Goal: Information Seeking & Learning: Find specific fact

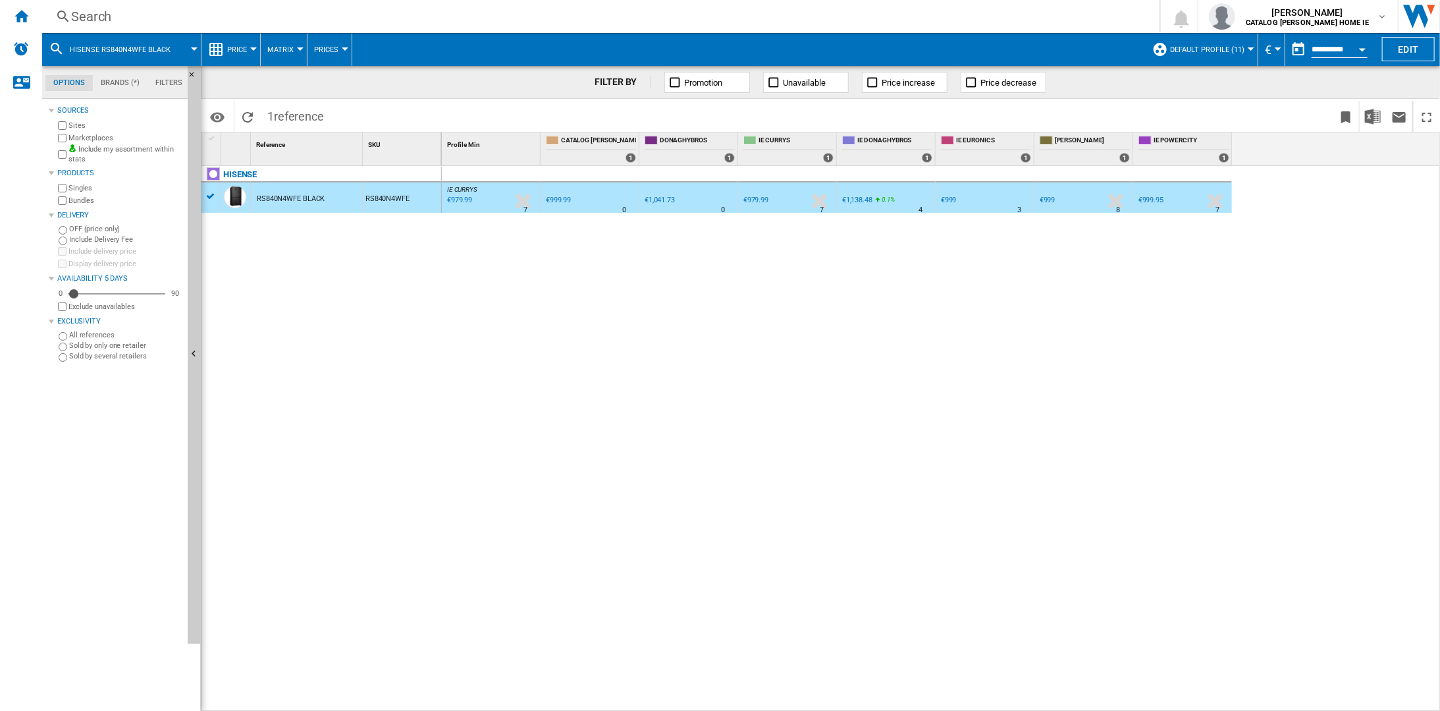
click at [96, 18] on div "Search" at bounding box center [598, 16] width 1054 height 18
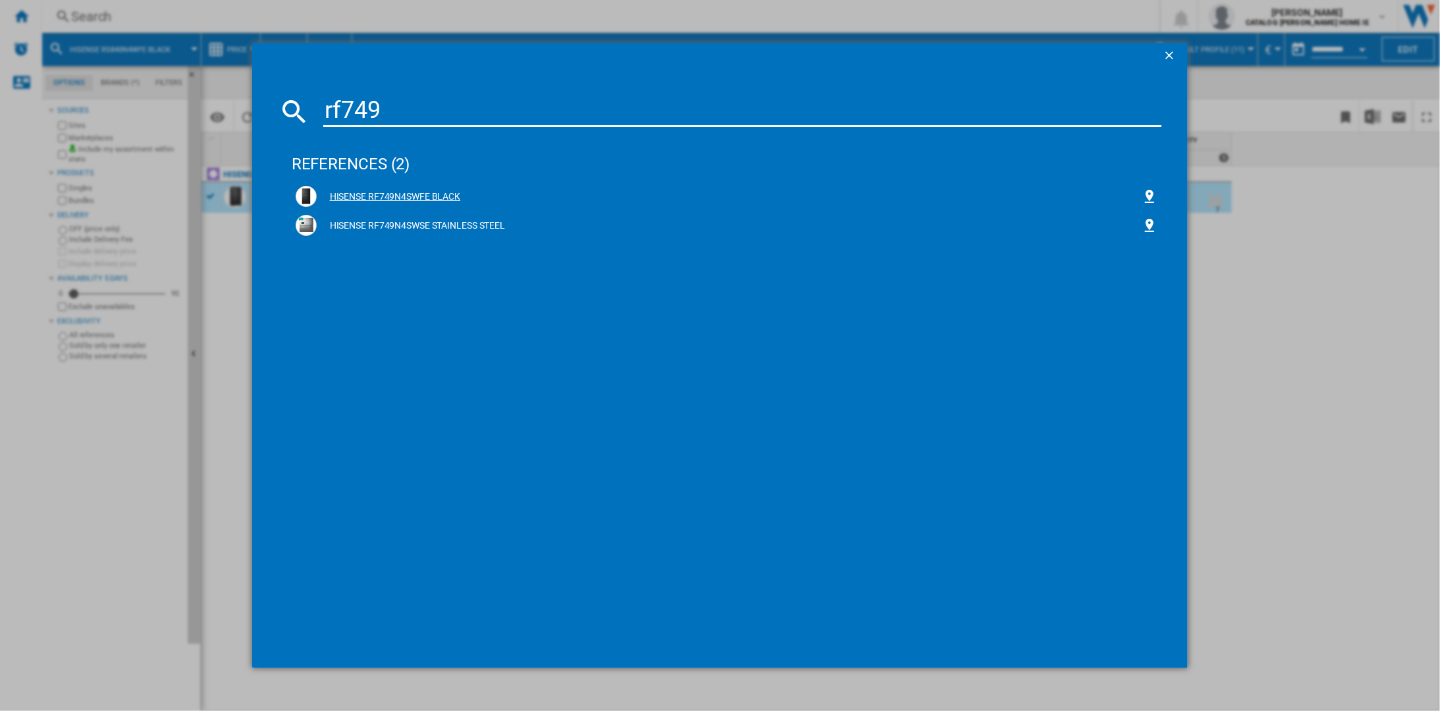
type input "rf749"
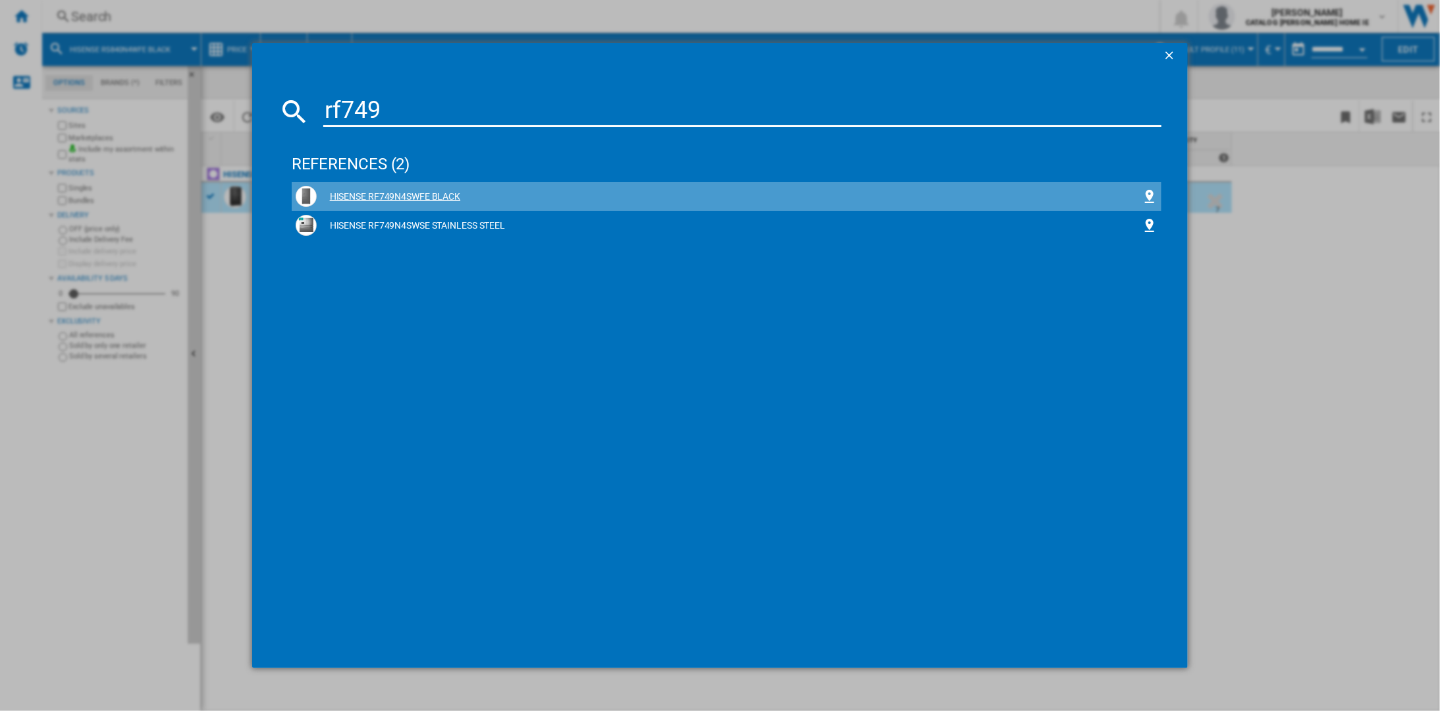
click at [377, 196] on div "HISENSE RF749N4SWFE BLACK" at bounding box center [730, 196] width 826 height 13
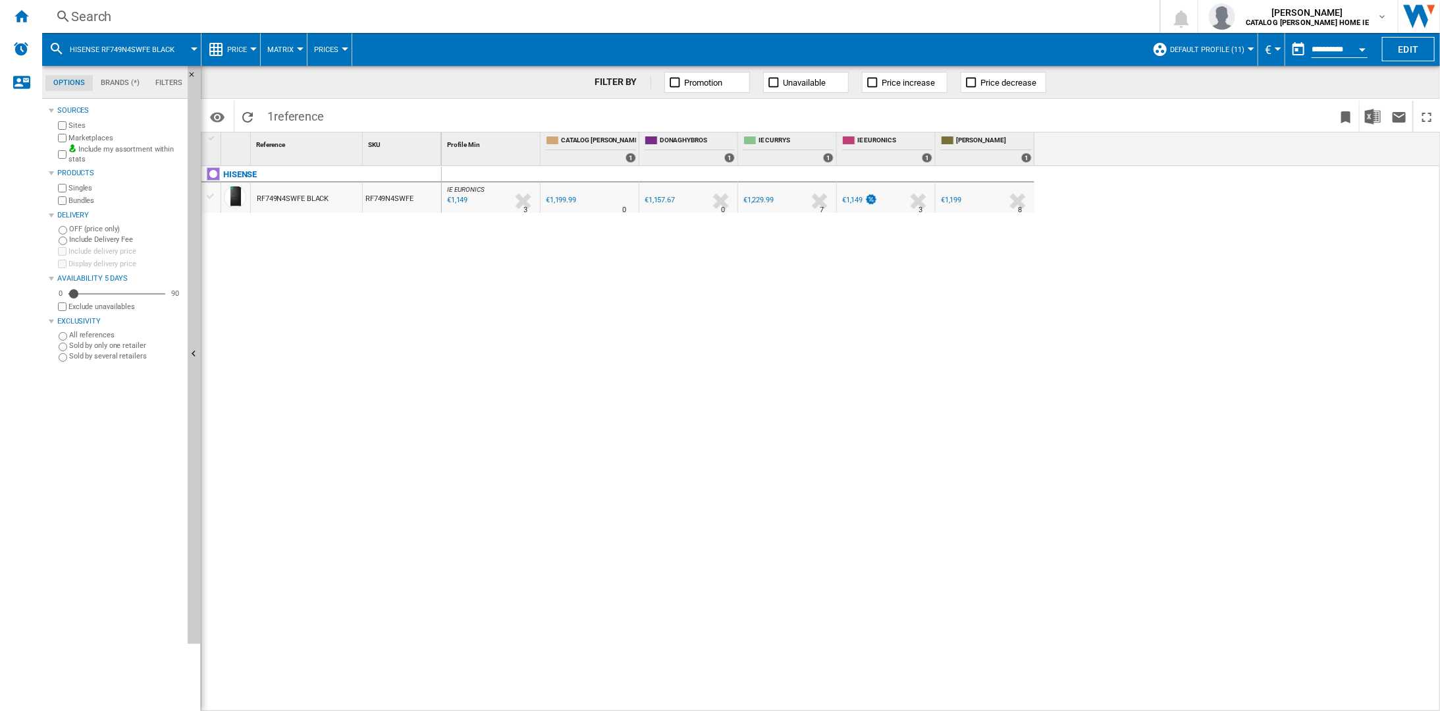
click at [101, 21] on div "Search" at bounding box center [598, 16] width 1054 height 18
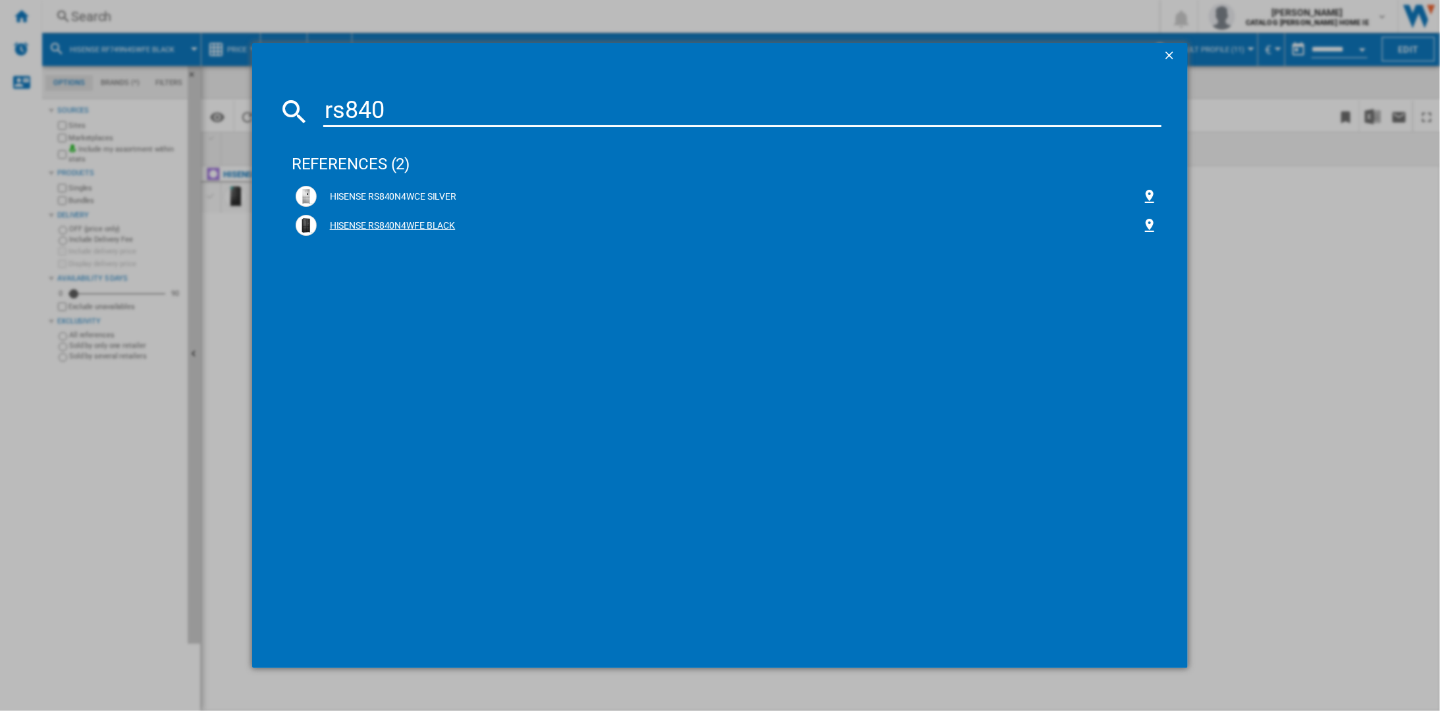
type input "rs840"
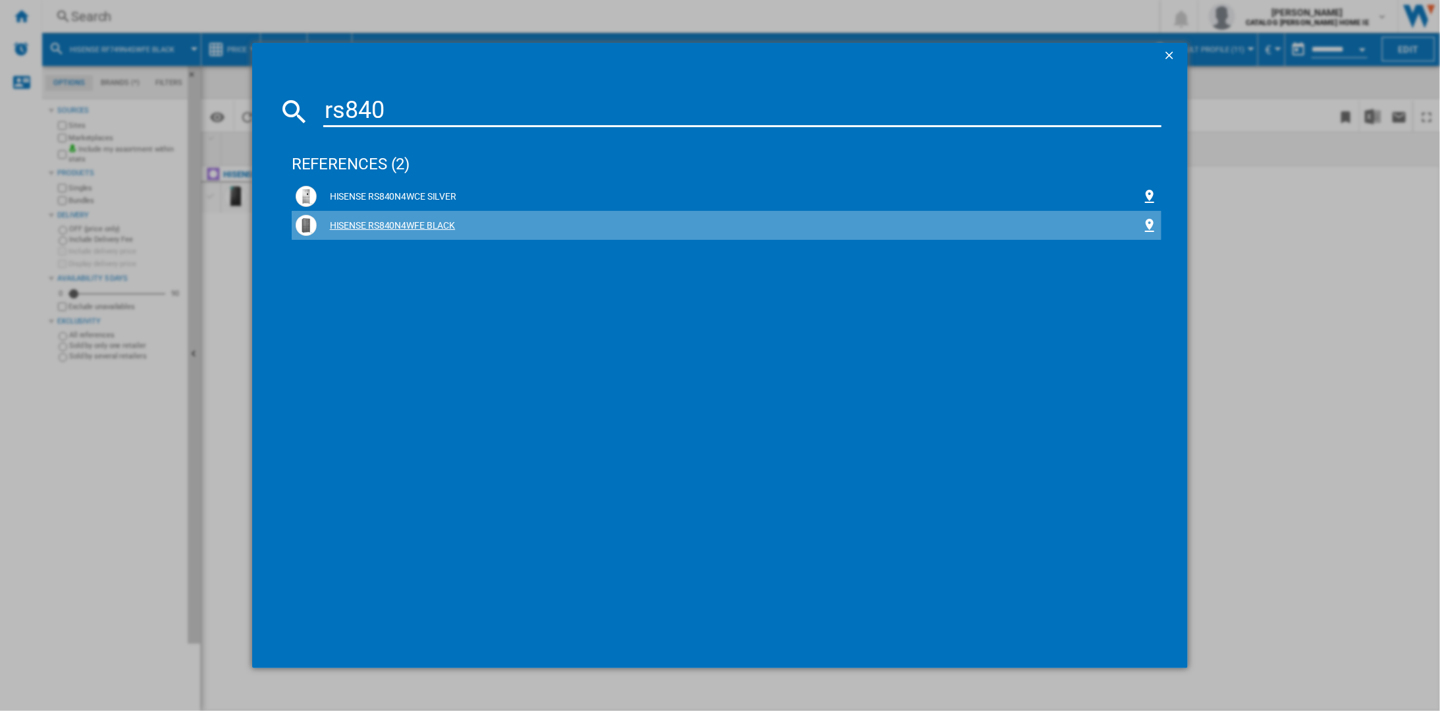
click at [397, 225] on div "HISENSE RS840N4WFE BLACK" at bounding box center [730, 225] width 826 height 13
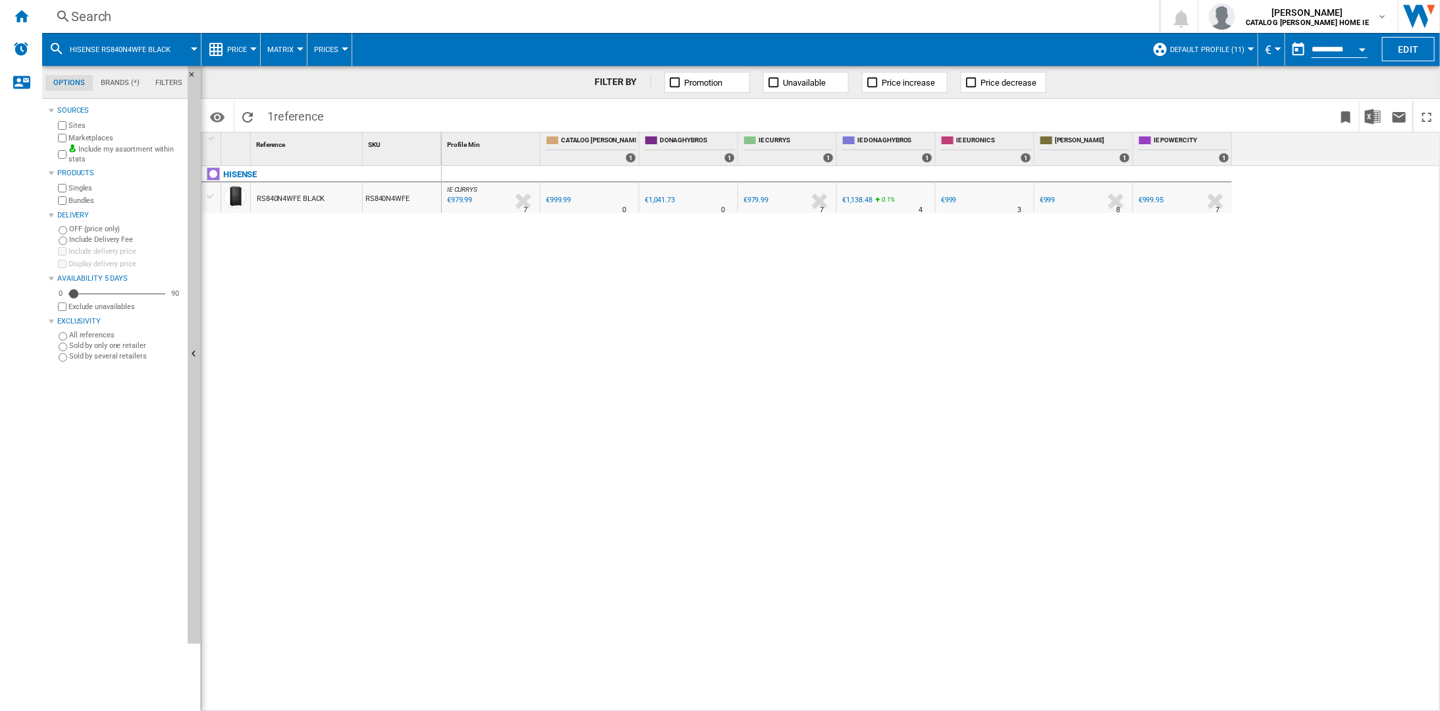
click at [117, 24] on div "Search" at bounding box center [598, 16] width 1054 height 18
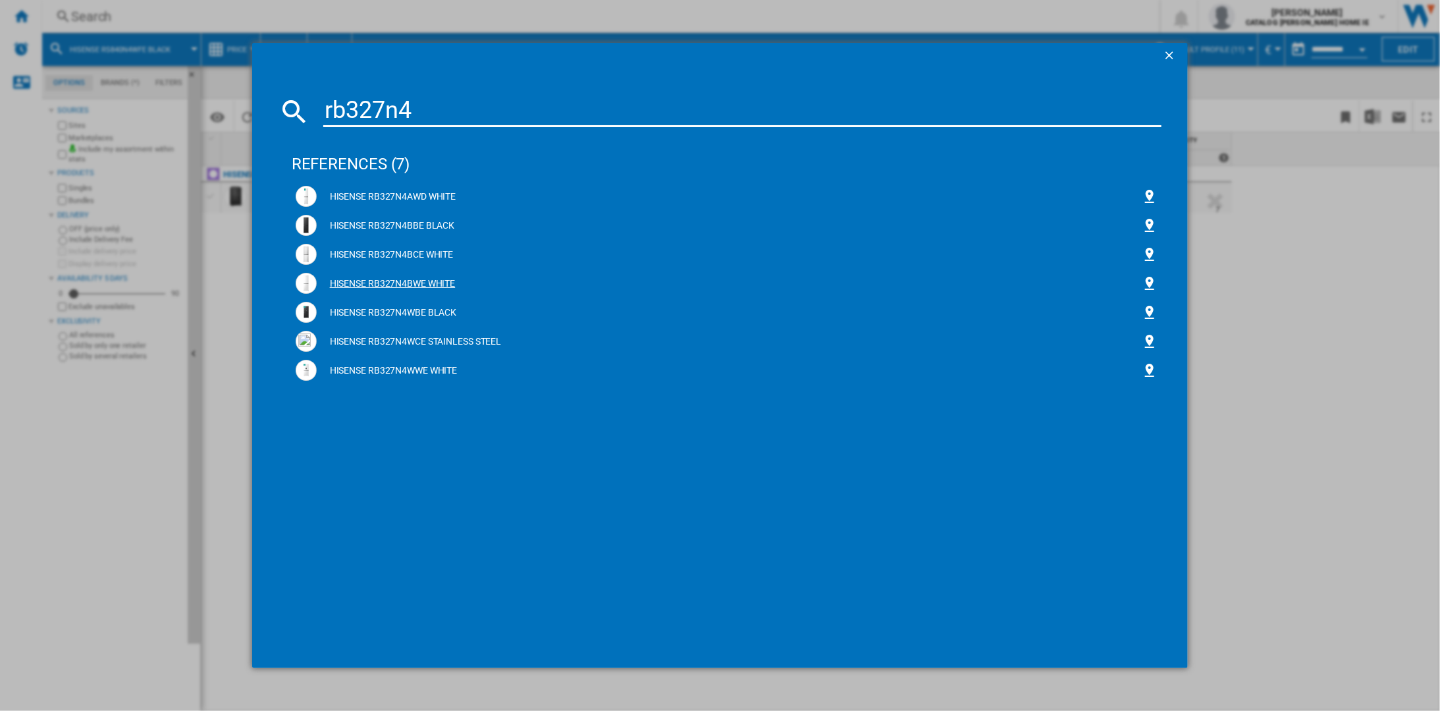
type input "rb327n4"
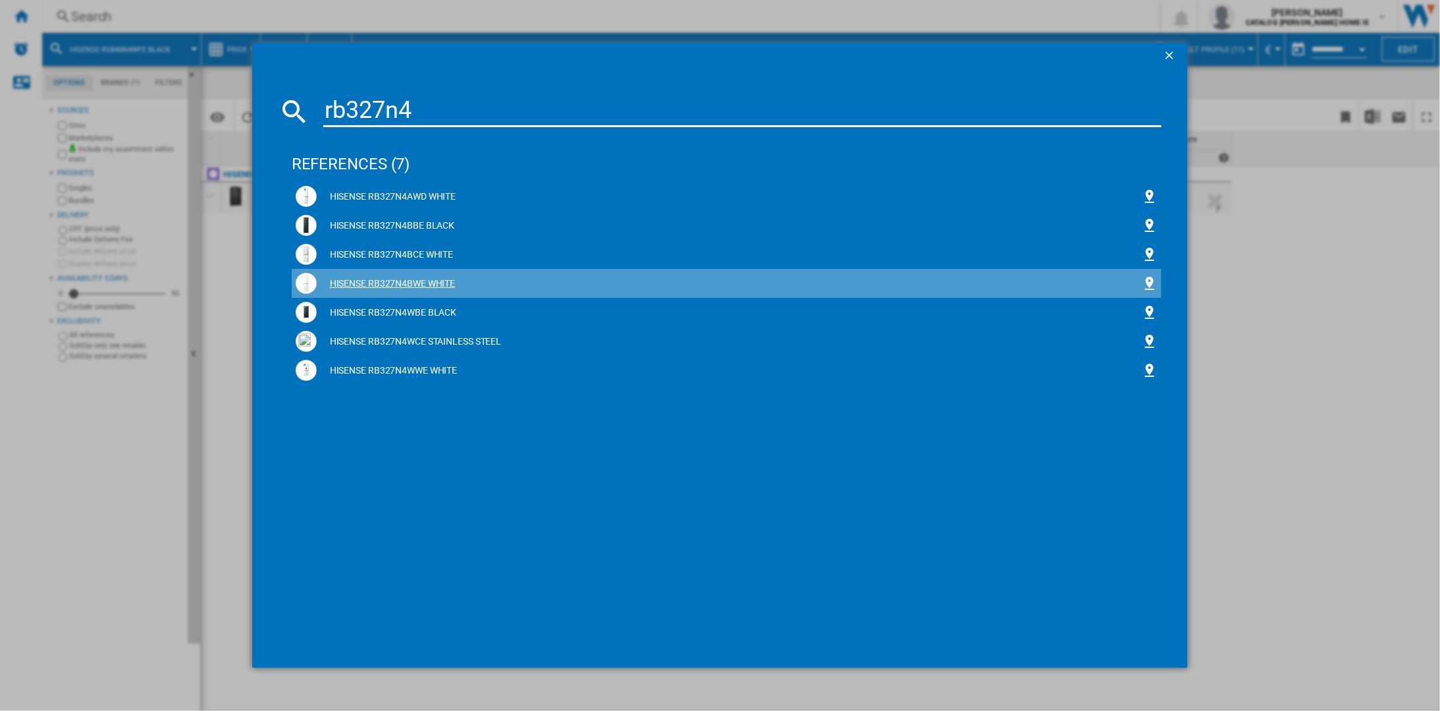
click at [441, 283] on div "HISENSE RB327N4BWE WHITE" at bounding box center [730, 283] width 826 height 13
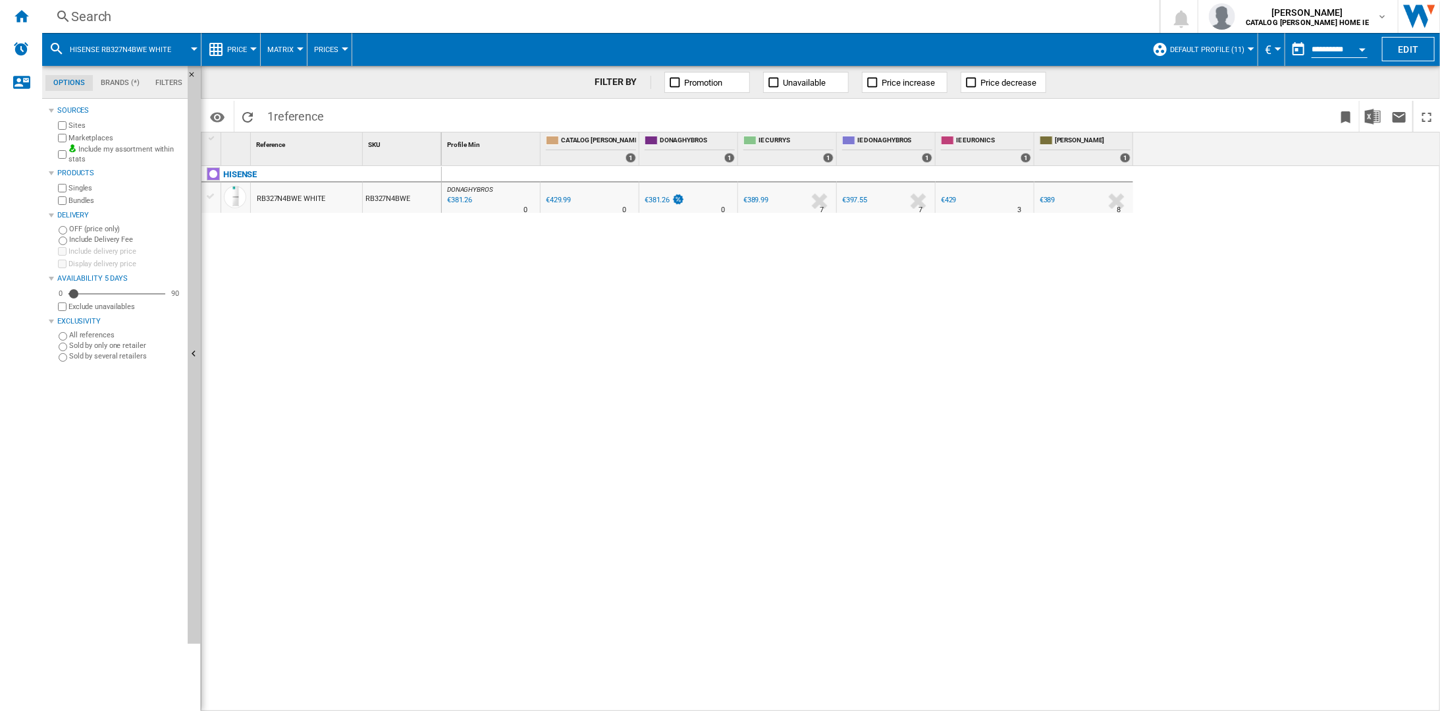
click at [1044, 200] on div "€389" at bounding box center [1048, 200] width 16 height 9
click at [753, 198] on div "€389.99" at bounding box center [755, 200] width 25 height 9
click at [130, 24] on div "Search" at bounding box center [598, 16] width 1054 height 18
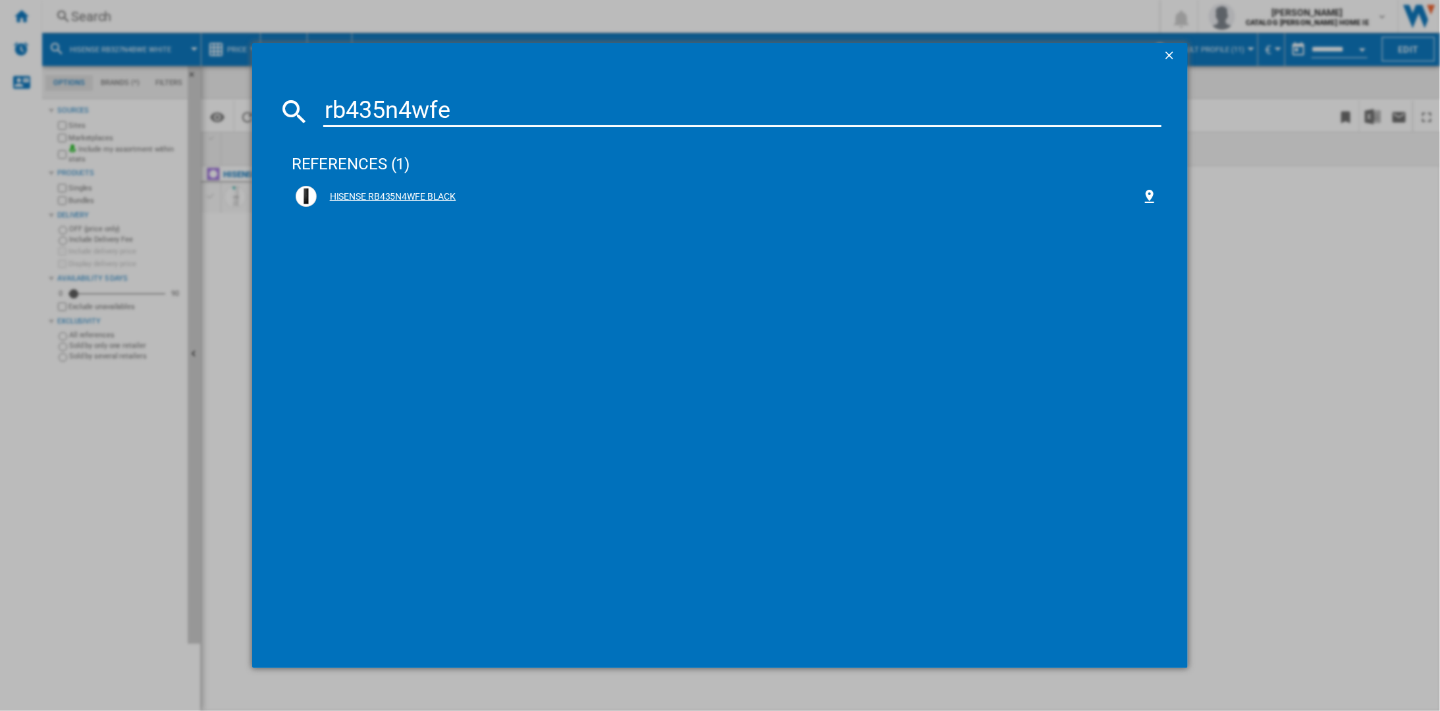
type input "rb435n4wfe"
click at [373, 200] on div "HISENSE RB435N4WFE BLACK" at bounding box center [730, 196] width 826 height 13
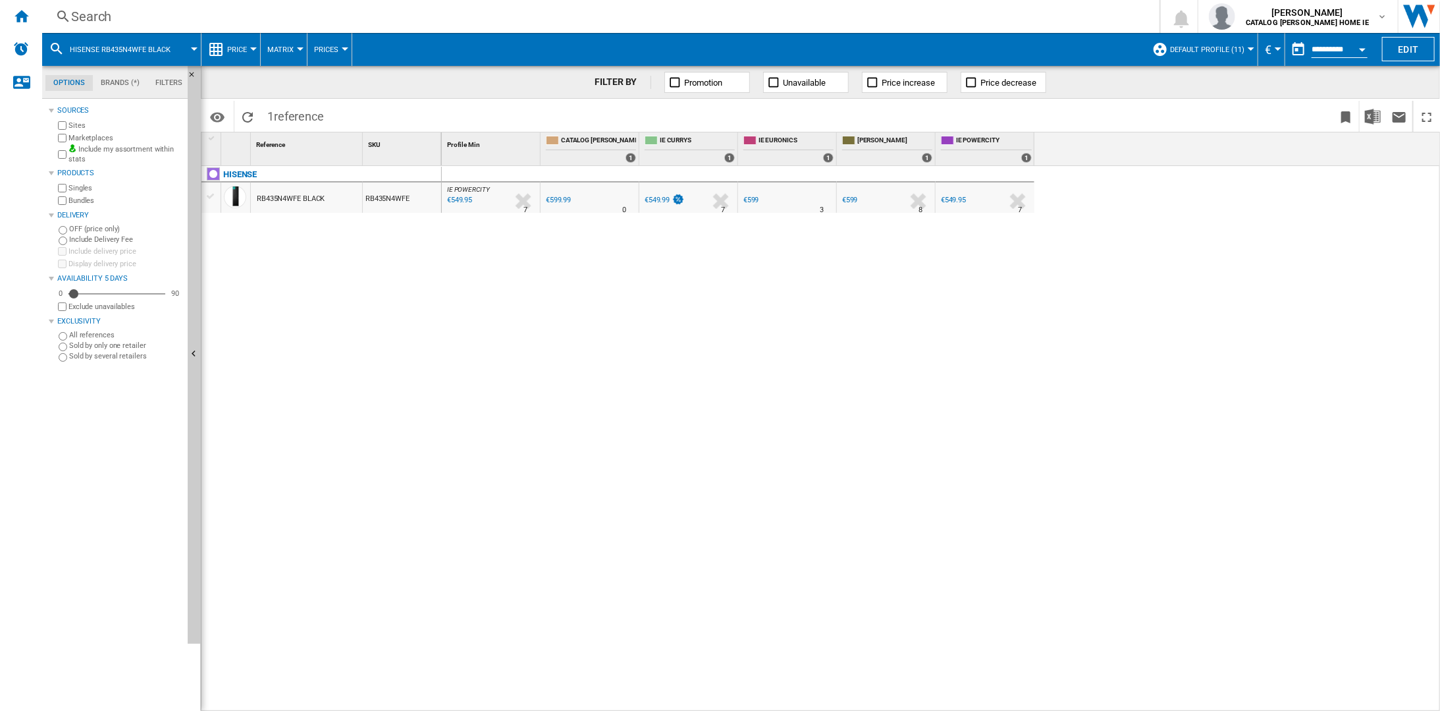
click at [657, 200] on div "€549.99" at bounding box center [657, 200] width 25 height 9
click at [957, 203] on div "€549.95" at bounding box center [953, 200] width 25 height 9
click at [90, 20] on div "Search" at bounding box center [598, 16] width 1054 height 18
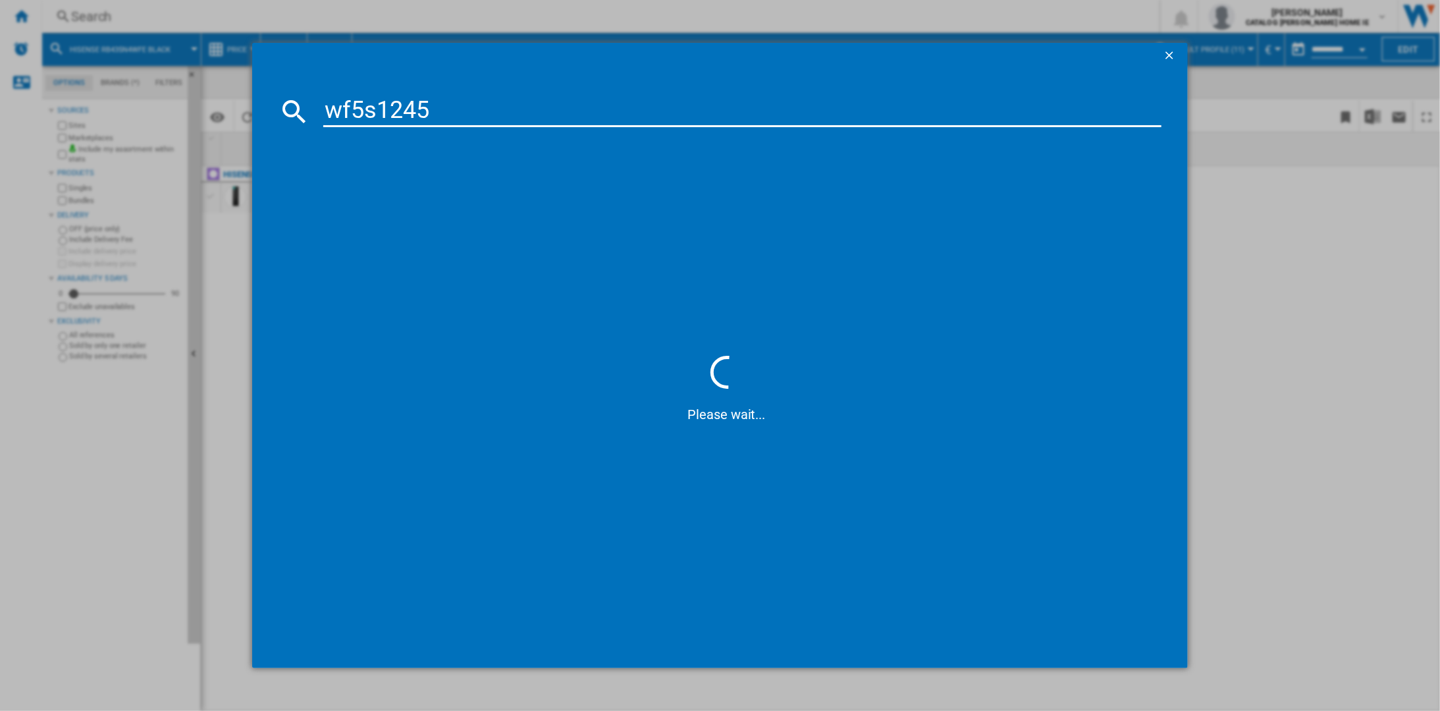
type input "wf5s1245"
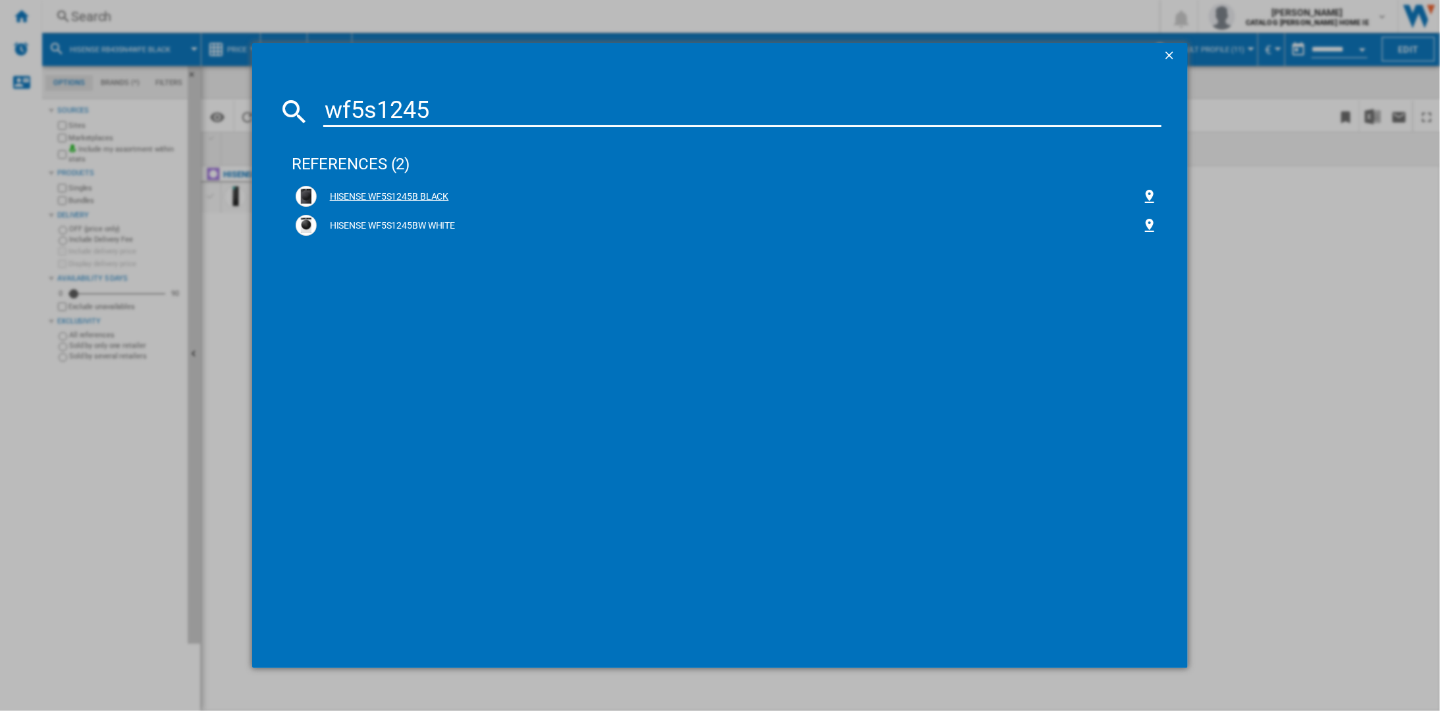
click at [415, 198] on div "HISENSE WF5S1245B BLACK" at bounding box center [730, 196] width 826 height 13
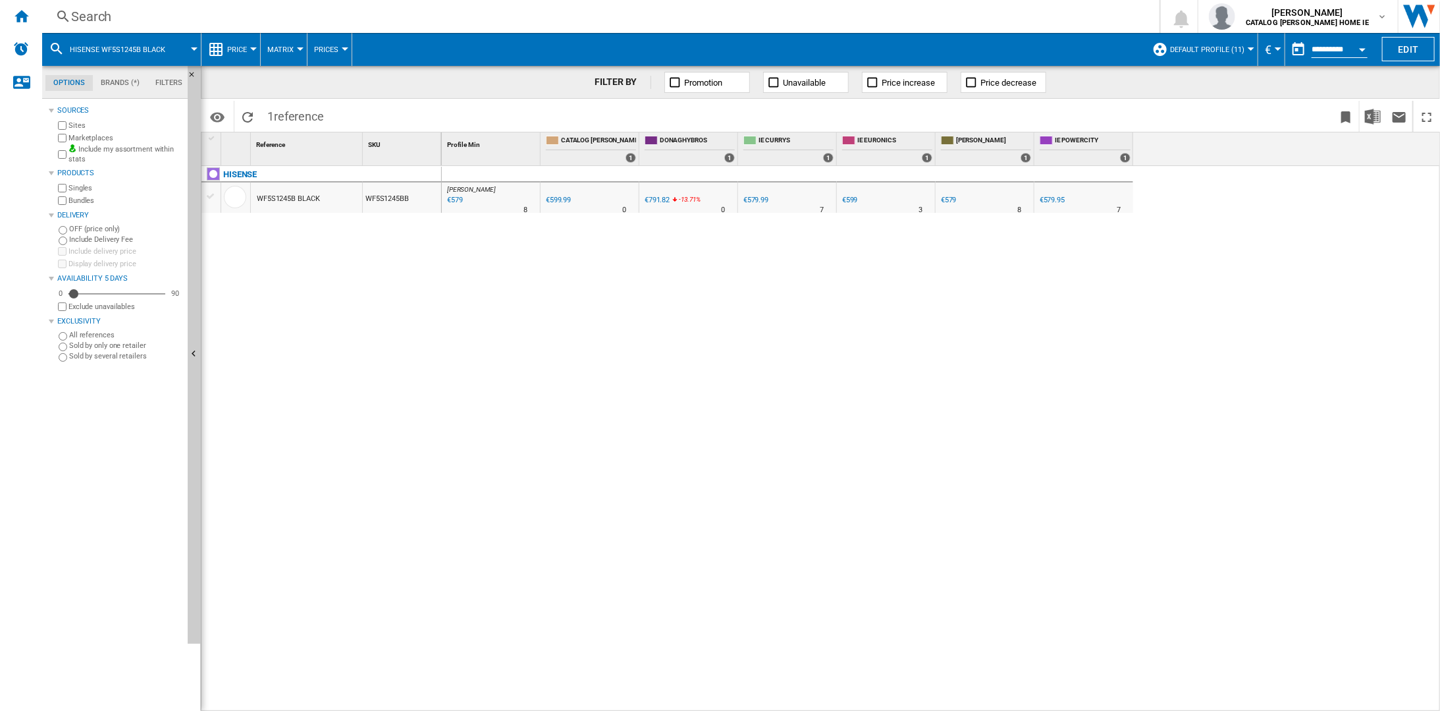
click at [760, 200] on div "€579.99" at bounding box center [755, 200] width 25 height 9
click at [757, 199] on div "€579.99" at bounding box center [755, 200] width 25 height 9
click at [758, 198] on div "€579.99" at bounding box center [755, 200] width 25 height 9
click at [952, 199] on div "€579" at bounding box center [949, 200] width 16 height 9
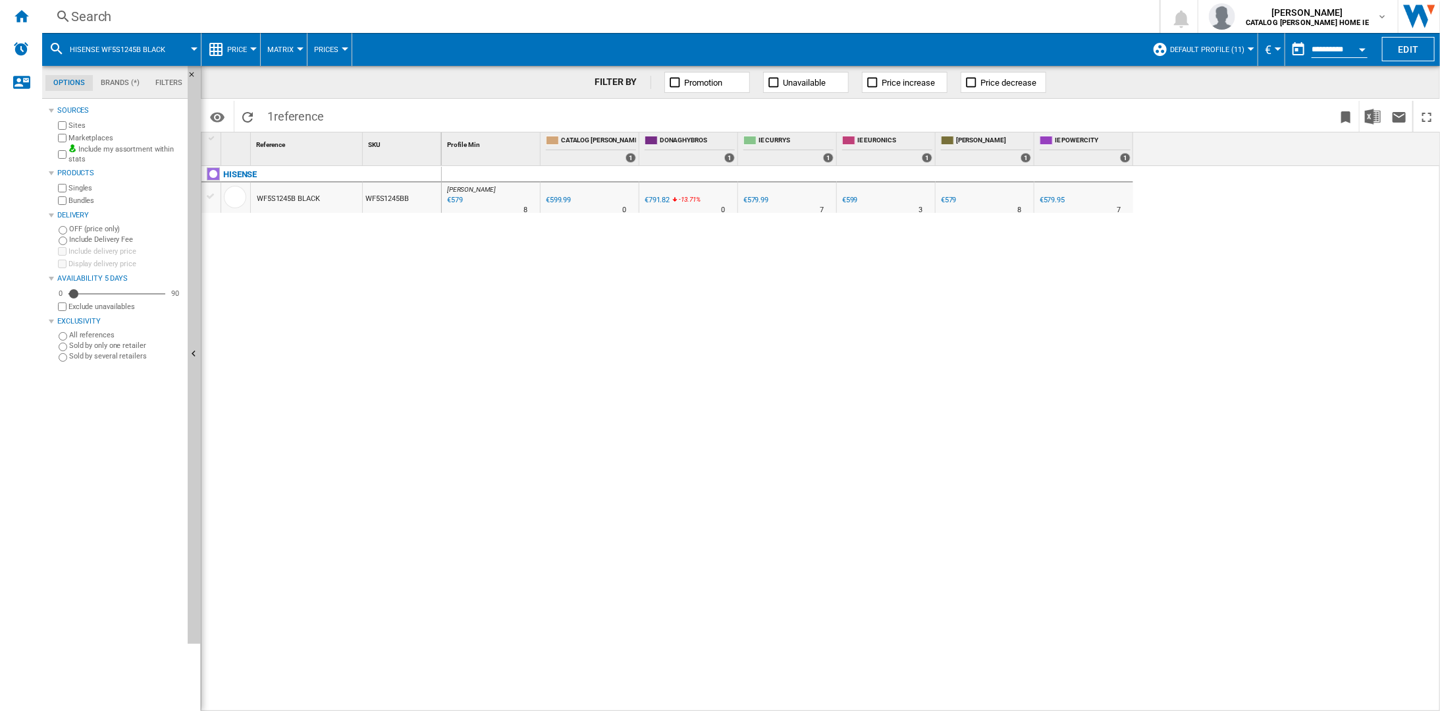
click at [758, 198] on div "€579.99" at bounding box center [755, 200] width 25 height 9
click at [754, 199] on div at bounding box center [720, 355] width 1440 height 711
click at [752, 196] on div "€579.99" at bounding box center [755, 200] width 25 height 9
click at [455, 200] on div "€579" at bounding box center [454, 200] width 18 height 13
click at [457, 197] on div "€579" at bounding box center [454, 200] width 18 height 13
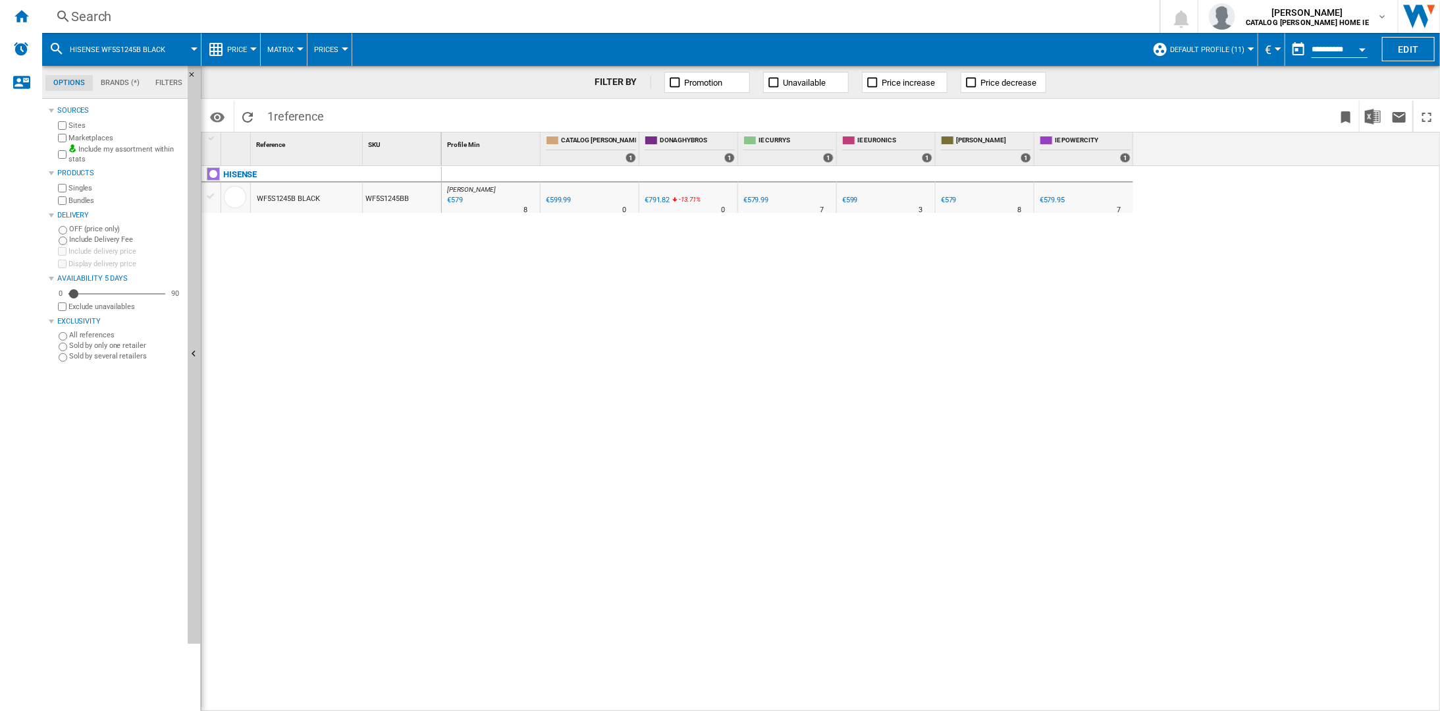
click at [458, 202] on div "€579" at bounding box center [454, 200] width 18 height 13
click at [456, 200] on div at bounding box center [720, 355] width 1440 height 711
click at [456, 200] on div "€579" at bounding box center [454, 200] width 18 height 13
click at [1051, 202] on div "€579.95" at bounding box center [1052, 200] width 25 height 9
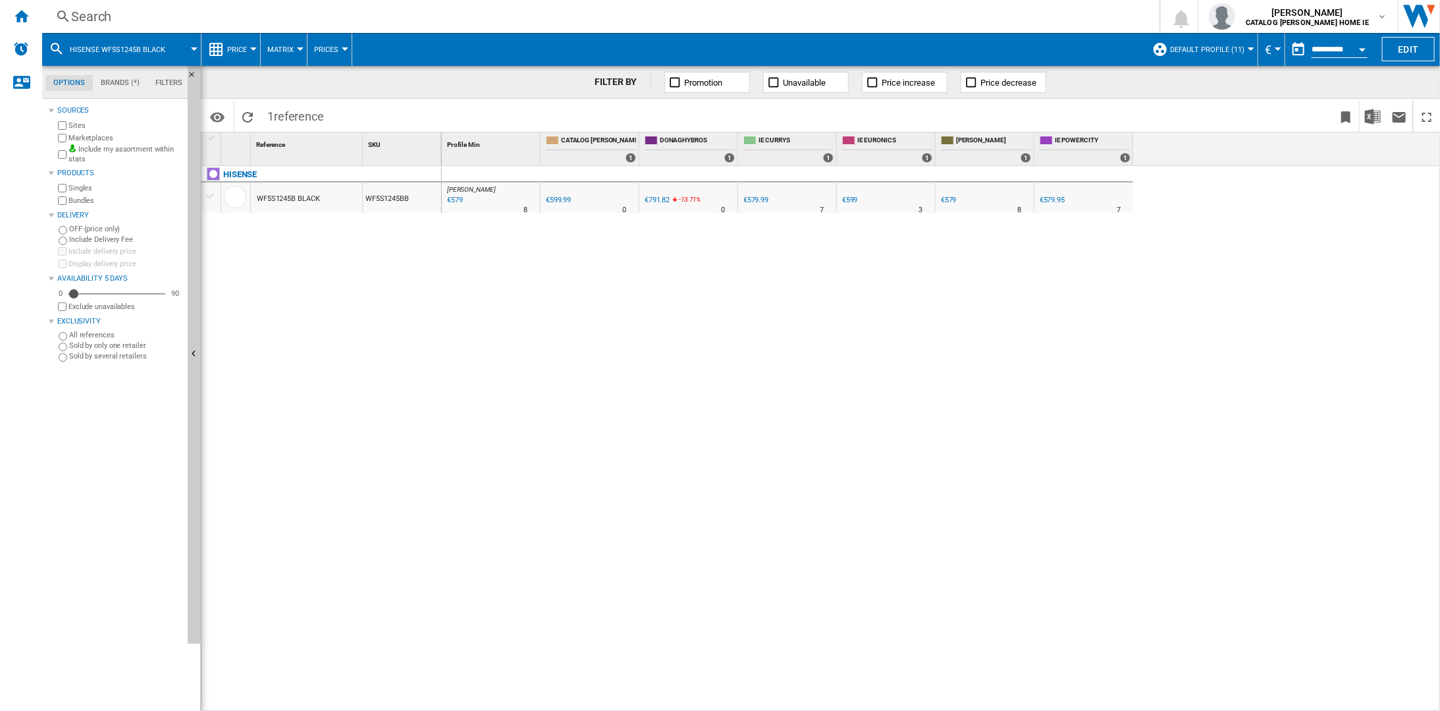
click at [1051, 202] on div "€579.95" at bounding box center [1052, 200] width 25 height 9
click at [945, 199] on div "€579" at bounding box center [949, 200] width 16 height 9
click at [947, 199] on div "€579" at bounding box center [949, 200] width 16 height 9
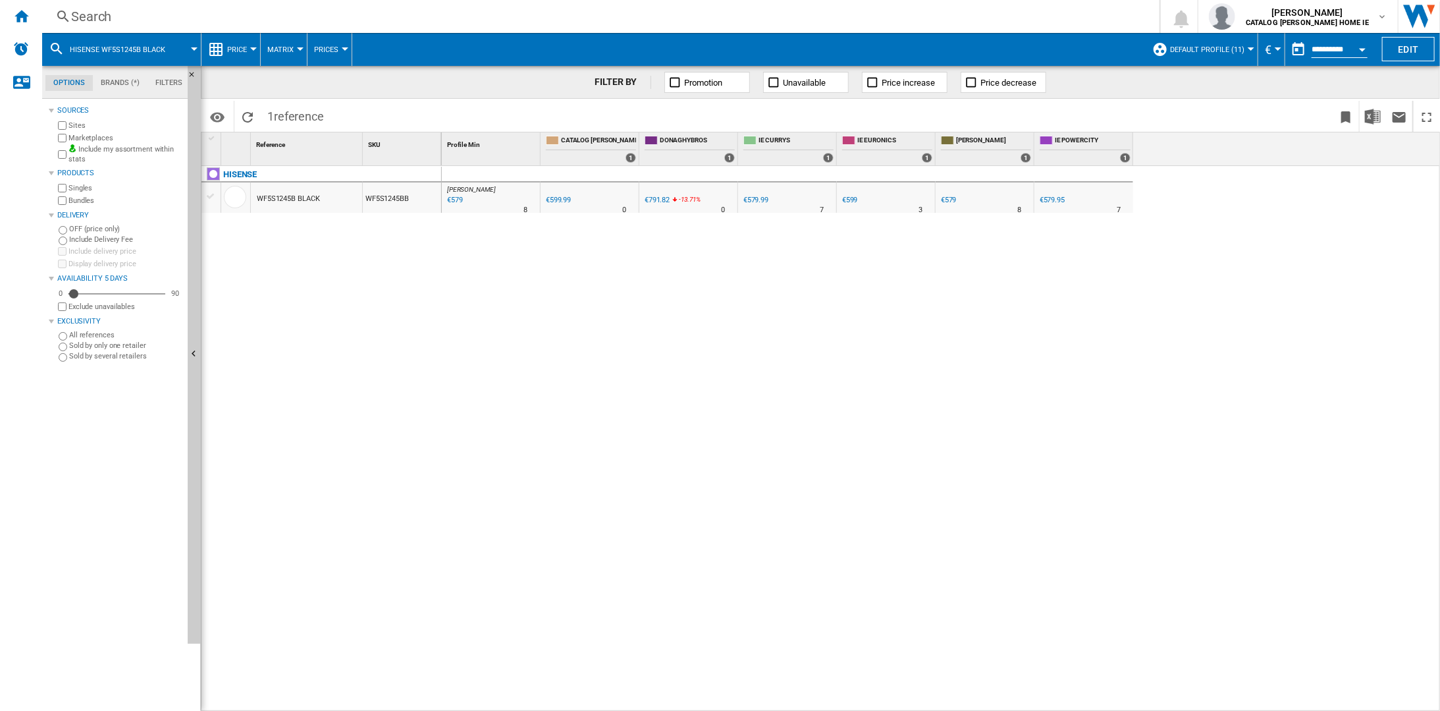
click at [947, 199] on div "€579" at bounding box center [949, 200] width 16 height 9
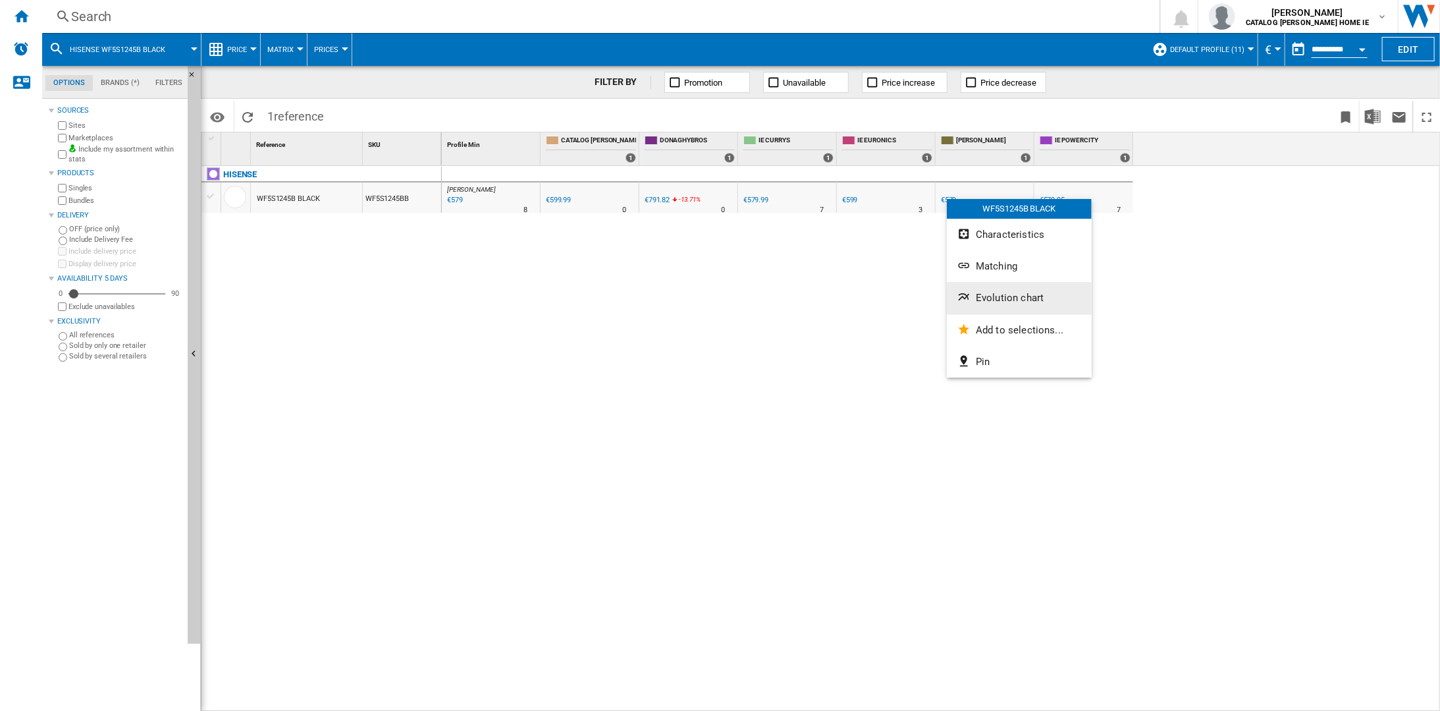
click at [992, 302] on span "Evolution chart" at bounding box center [1010, 298] width 68 height 12
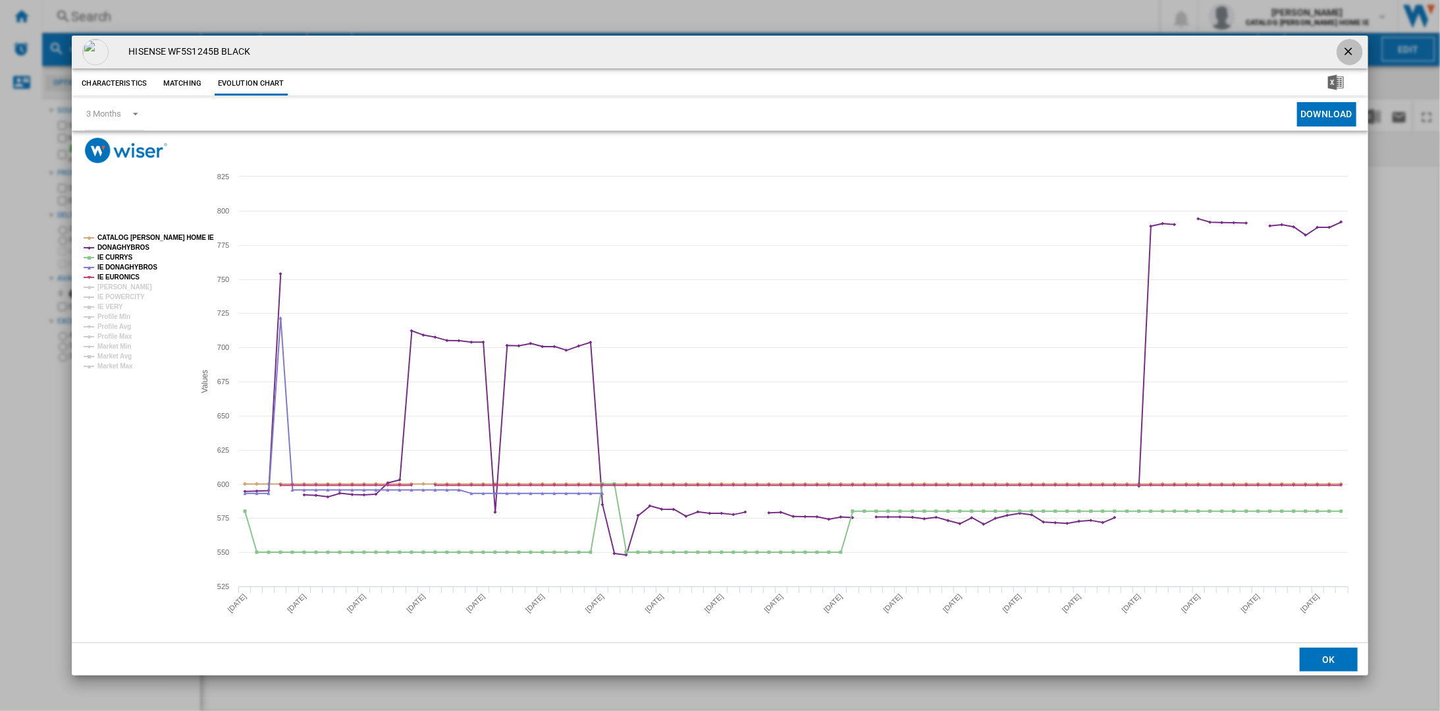
click at [1343, 53] on ng-md-icon "getI18NText('BUTTONS.CLOSE_DIALOG')" at bounding box center [1350, 53] width 16 height 16
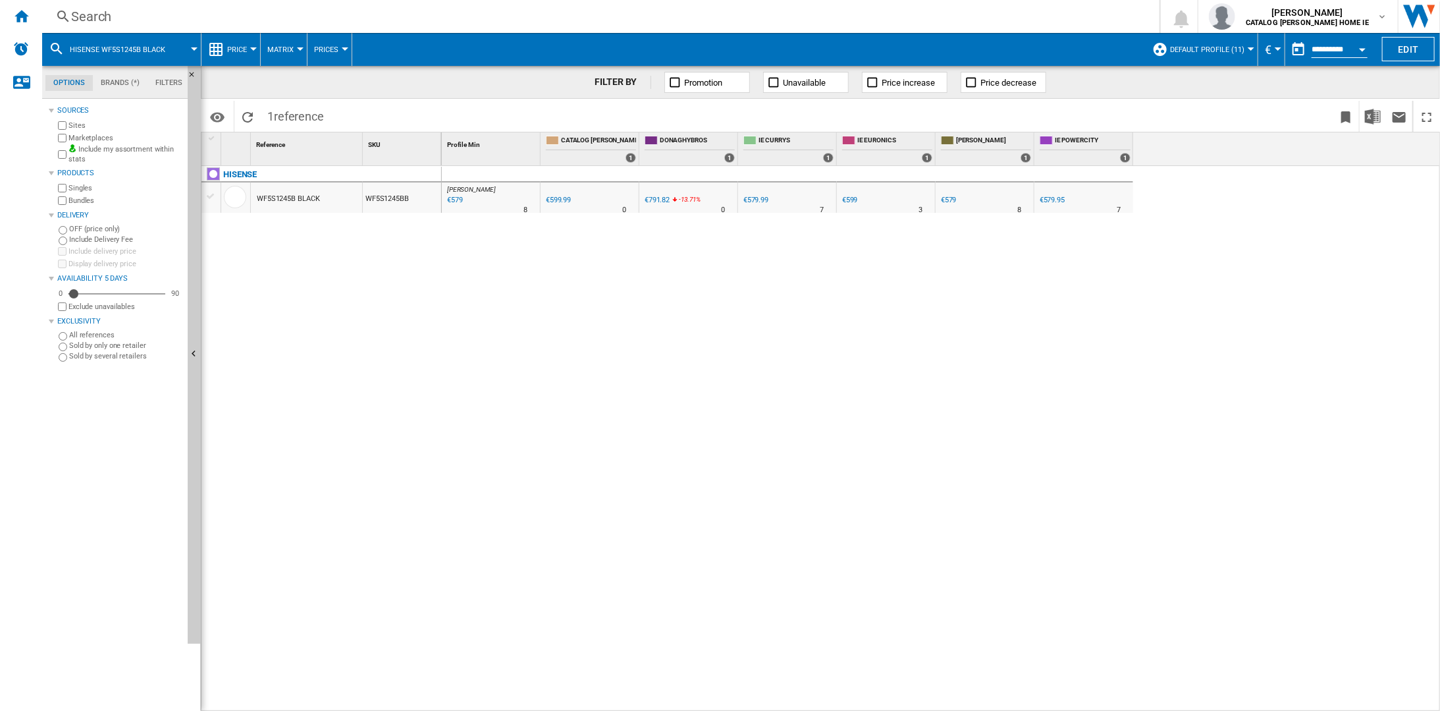
click at [308, 198] on div "WF5S1245B BLACK" at bounding box center [288, 199] width 63 height 30
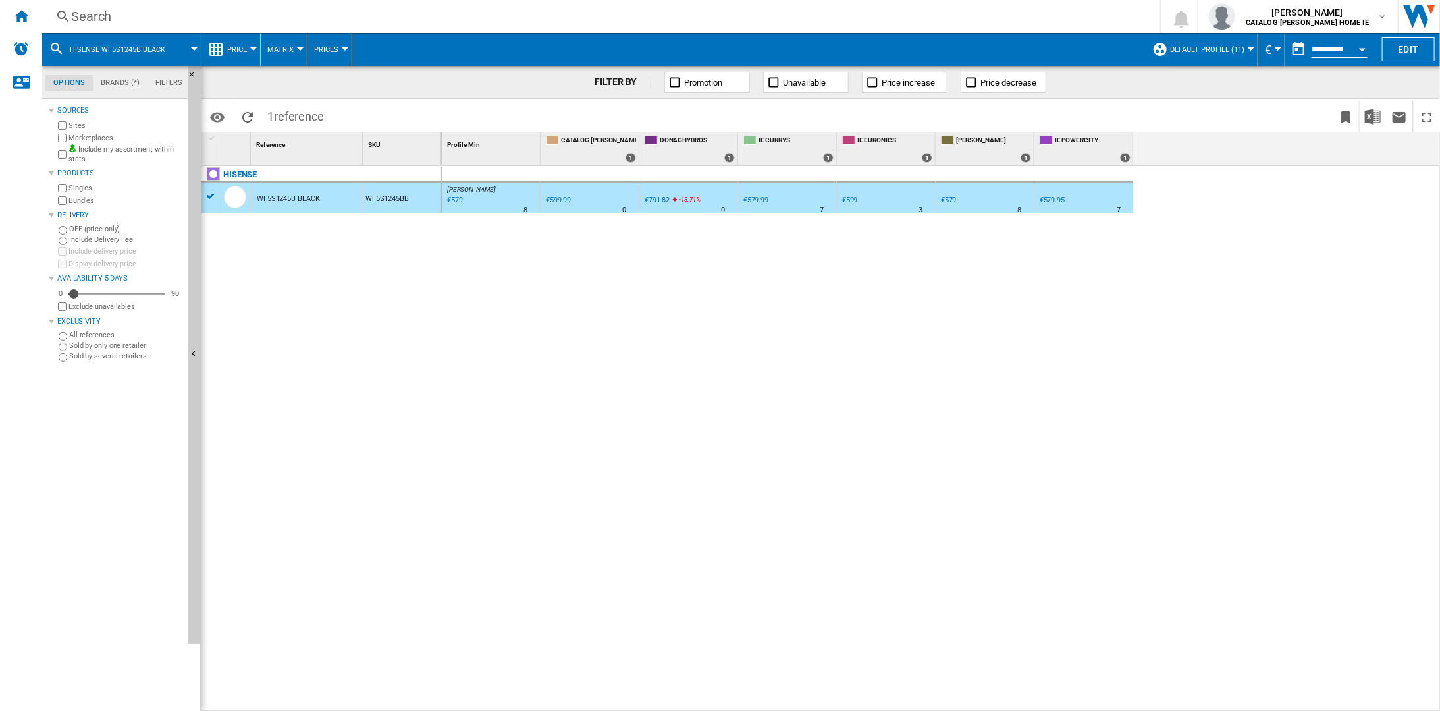
click at [455, 201] on div "€579" at bounding box center [454, 200] width 18 height 13
